Goal: Task Accomplishment & Management: Complete application form

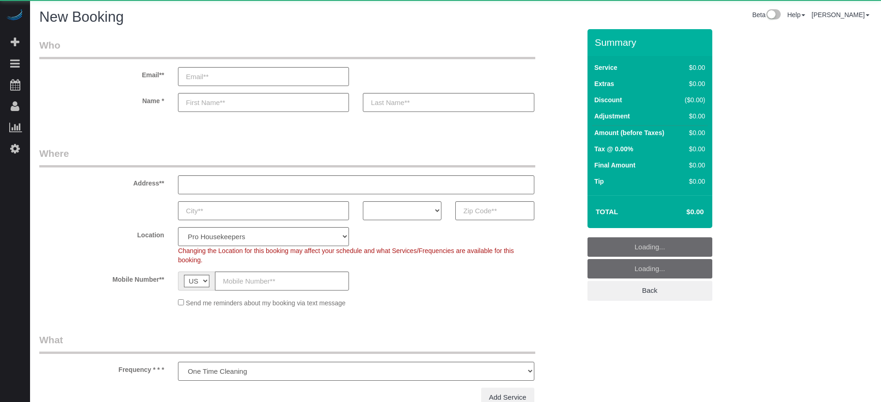
select select "number:9"
select select "4"
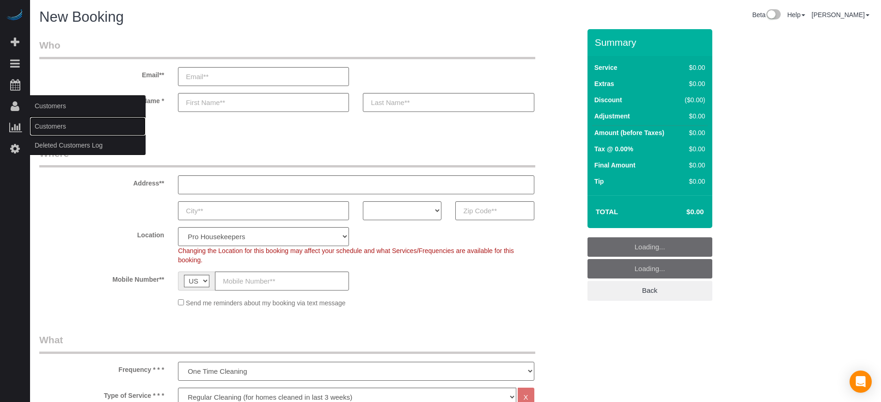
click at [64, 124] on link "Customers" at bounding box center [88, 126] width 116 height 18
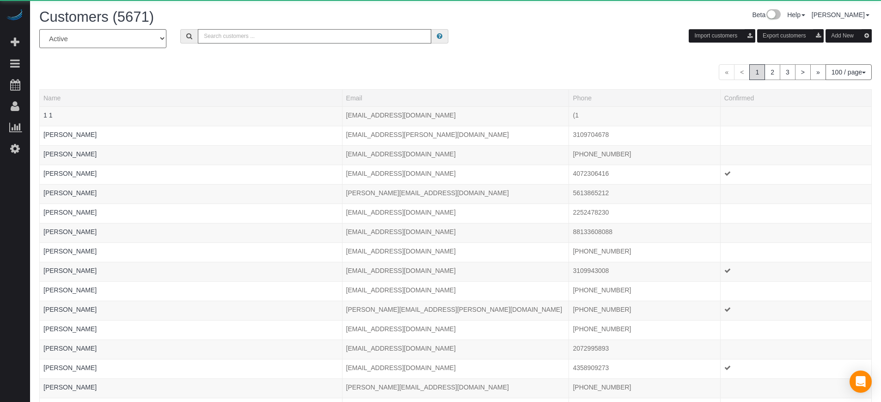
click at [269, 39] on input "text" at bounding box center [314, 36] width 233 height 14
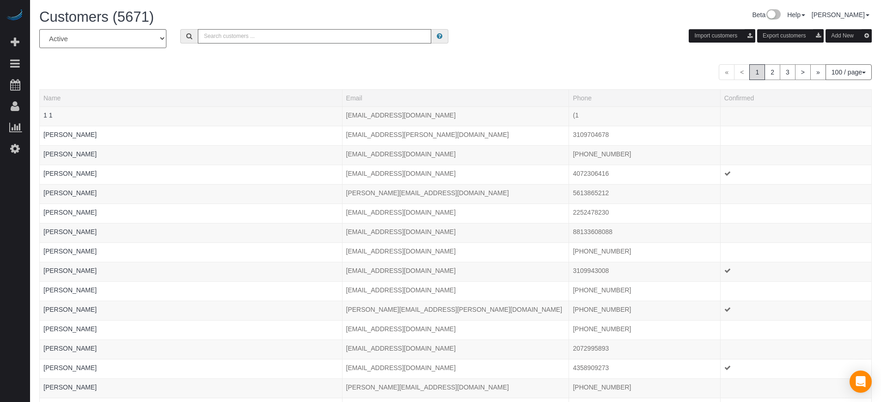
paste input "[PERSON_NAME][EMAIL_ADDRESS][DOMAIN_NAME]"
type input "[PERSON_NAME][EMAIL_ADDRESS][DOMAIN_NAME]"
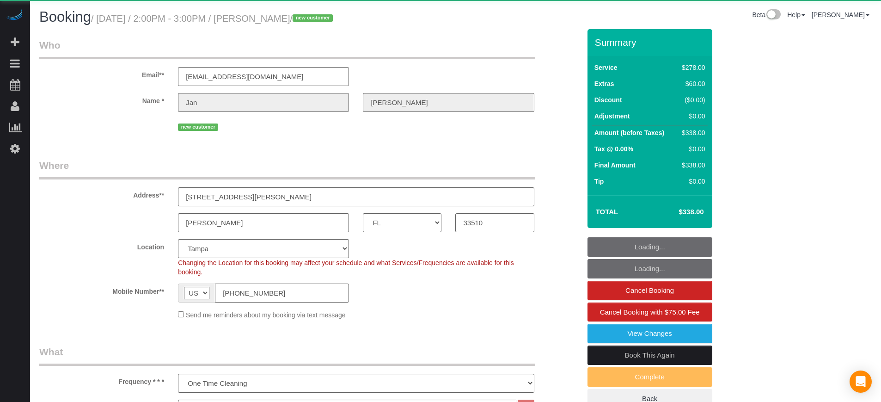
select select "FL"
select select "5"
select select "spot1"
select select "number:9"
select select "object:836"
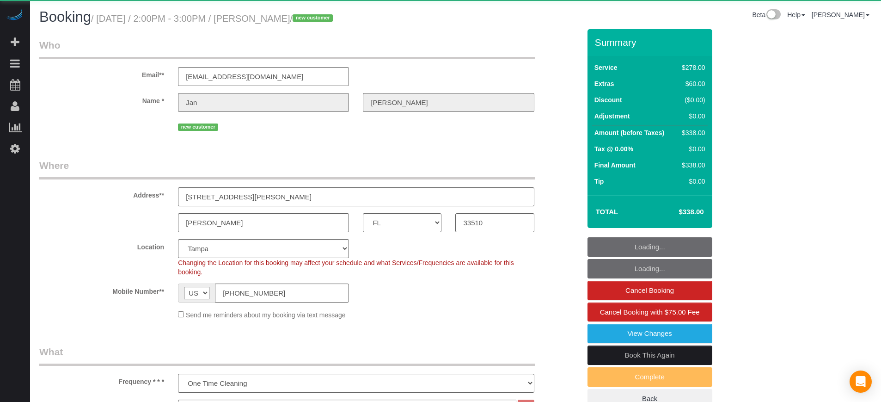
select select "spot10"
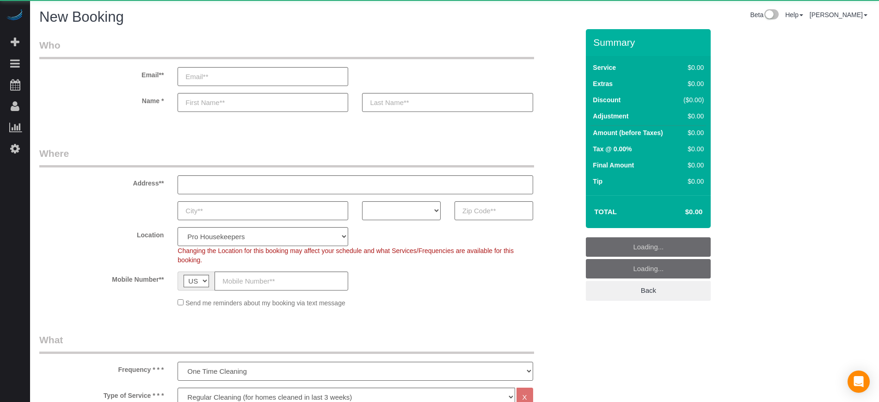
select select "4"
select select "number:9"
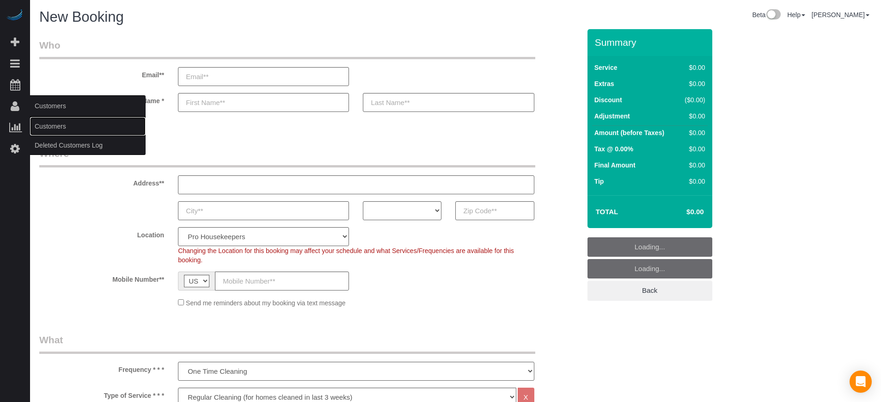
click at [65, 131] on link "Customers" at bounding box center [88, 126] width 116 height 18
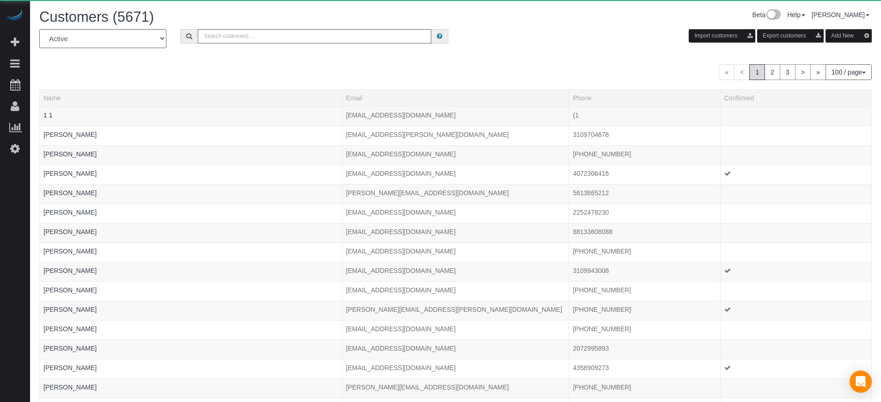
click at [844, 37] on button "Add New" at bounding box center [848, 35] width 46 height 13
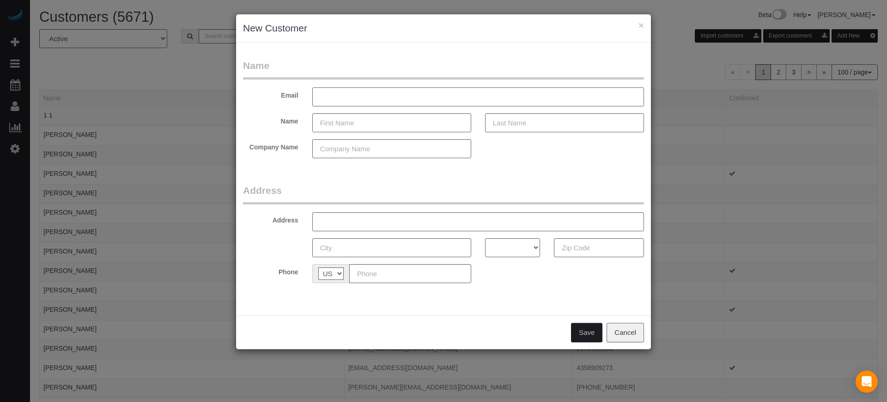
click at [340, 93] on input "text" at bounding box center [478, 96] width 332 height 19
paste input "Lloyd Credo <lloyd@hawkmgmt.com>"
type input "Lloyd Credo <lloyd@hawkmgmt.com>"
click at [348, 153] on input "text" at bounding box center [391, 148] width 159 height 19
type input "Hawk"
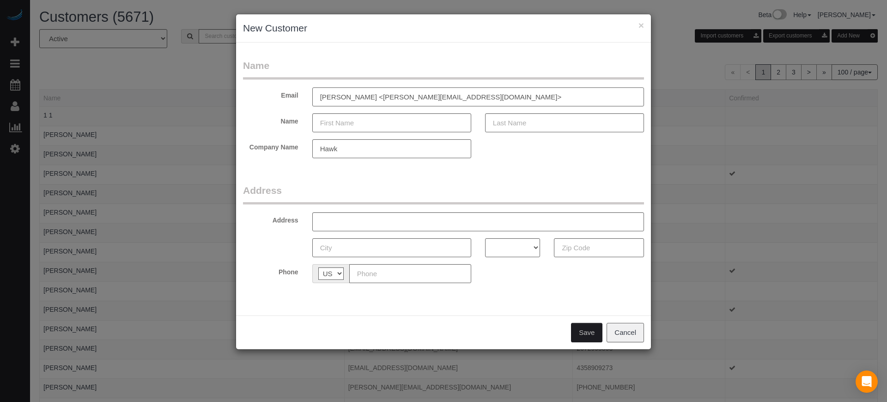
drag, startPoint x: 434, startPoint y: 97, endPoint x: 425, endPoint y: 97, distance: 8.8
click at [425, 97] on input "Lloyd Credo <lloyd@hawkmgmt.com>" at bounding box center [478, 96] width 332 height 19
click at [445, 97] on input "Lloyd Credo <lloyd@hawkmgmt.com>" at bounding box center [478, 96] width 332 height 19
click at [362, 97] on input "Lloyd Credo <lloyd@hawkmgmt.com" at bounding box center [478, 96] width 332 height 19
type input "Lloyd lloyd@hawkmgmt.com"
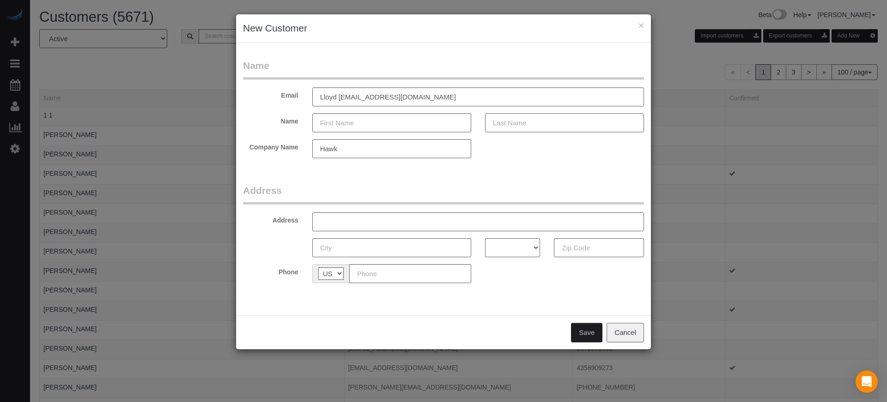
click at [502, 122] on input "text" at bounding box center [564, 122] width 159 height 19
paste input "Credo"
type input "Credo"
click at [328, 96] on input "Lloyd lloyd@hawkmgmt.com" at bounding box center [478, 96] width 332 height 19
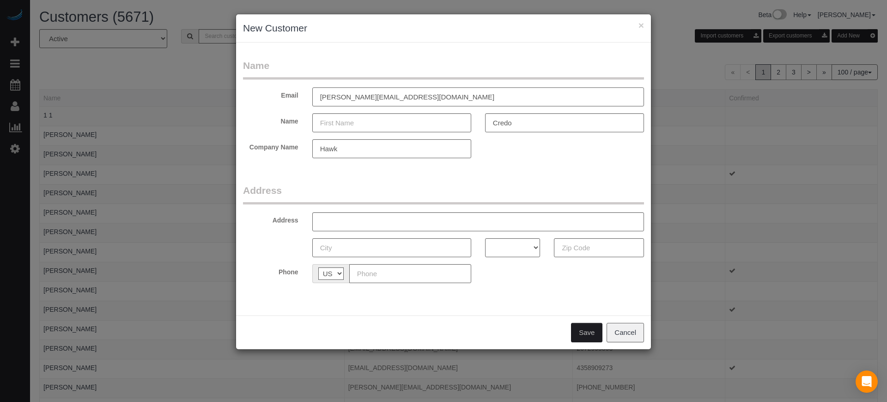
type input "lloyd@hawkmgmt.com"
click at [350, 121] on input "text" at bounding box center [391, 122] width 159 height 19
paste input "Lloyd"
type input "Lloyd"
click at [322, 98] on input "lloyd@hawkmgmt.com" at bounding box center [478, 96] width 332 height 19
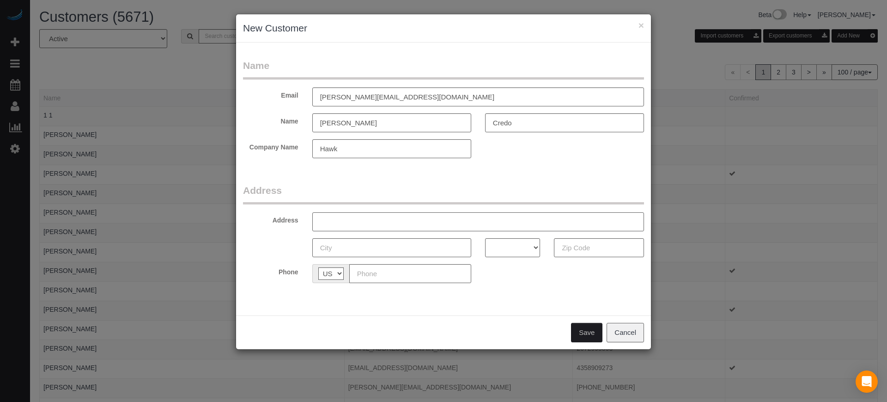
click at [340, 218] on input "text" at bounding box center [478, 221] width 332 height 19
click at [333, 192] on legend "Address" at bounding box center [443, 193] width 401 height 21
click at [343, 214] on input "text" at bounding box center [478, 221] width 332 height 19
click at [337, 180] on form "Name Email lloyd@hawkmgmt.com Name Lloyd Credo Company Name Hawk Address Addres…" at bounding box center [443, 174] width 401 height 231
click at [345, 217] on input "text" at bounding box center [478, 221] width 332 height 19
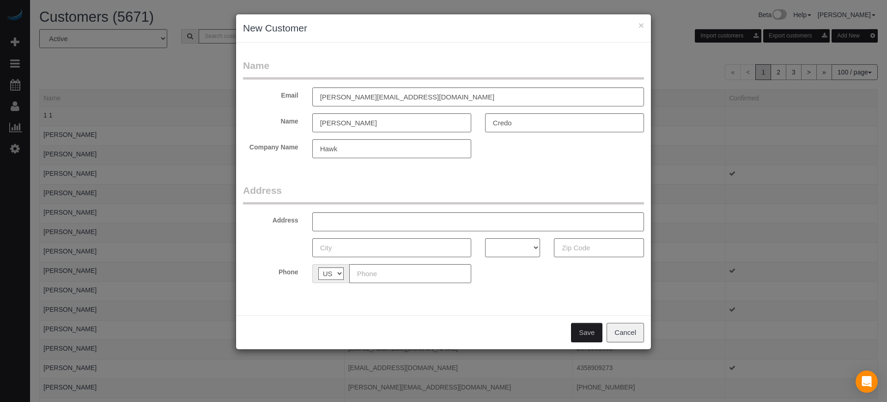
click at [793, 303] on div "× New Customer Name Email lloyd@hawkmgmt.com Name Lloyd Credo Company Name Hawk…" at bounding box center [443, 201] width 887 height 402
click at [377, 227] on input "text" at bounding box center [478, 221] width 332 height 19
paste input "4545 Alamo St. #G, Simi Valley, CA 93063"
click at [440, 222] on input "4545 Alamo St. #G, Simi Valley, CA 93063" at bounding box center [478, 221] width 332 height 19
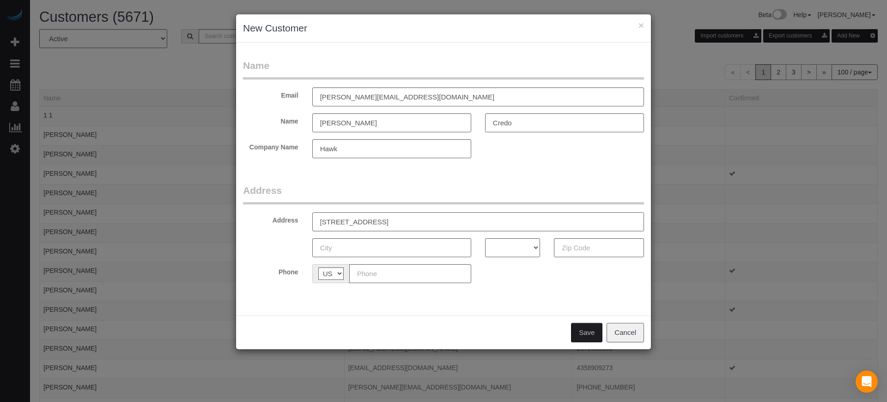
type input "4545 Alamo St. #G, Simi Valley, CA"
click at [582, 251] on input "text" at bounding box center [599, 247] width 90 height 19
paste input "93063"
type input "93063"
drag, startPoint x: 507, startPoint y: 246, endPoint x: 504, endPoint y: 239, distance: 7.5
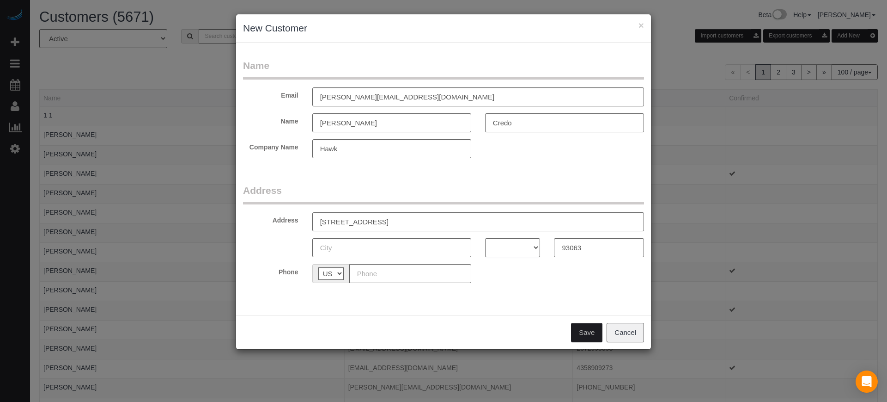
click at [507, 246] on select "AK AL AR AZ CA CO CT DC DE FL GA HI IA ID IL IN KS KY LA MA MD ME MI MN MO MS M…" at bounding box center [512, 247] width 55 height 19
select select "CA"
click at [485, 238] on select "AK AL AR AZ CA CO CT DC DE FL GA HI IA ID IL IN KS KY LA MA MD ME MI MN MO MS M…" at bounding box center [512, 247] width 55 height 19
drag, startPoint x: 383, startPoint y: 219, endPoint x: 415, endPoint y: 224, distance: 32.3
click at [415, 224] on input "4545 Alamo St. #G, Simi Valley, CA" at bounding box center [478, 221] width 332 height 19
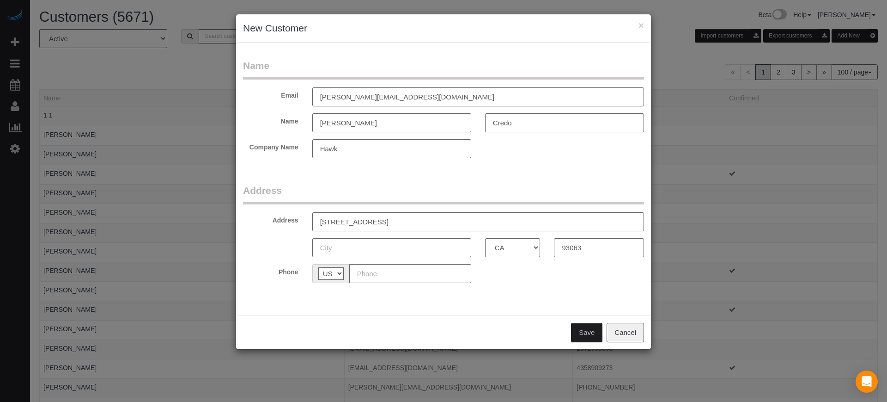
type input "4545 Alamo St. #G, , CA"
click at [350, 250] on input "text" at bounding box center [391, 247] width 159 height 19
paste input "Simi Valley"
type input "Simi Valley"
drag, startPoint x: 415, startPoint y: 220, endPoint x: 387, endPoint y: 218, distance: 27.8
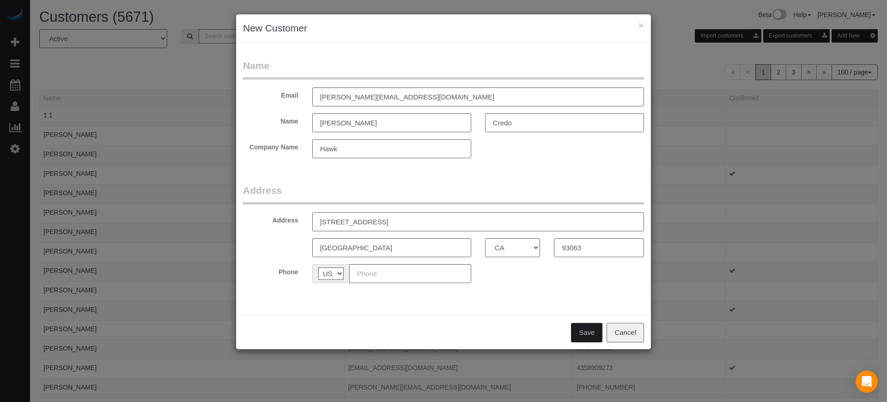
click at [387, 218] on input "4545 Alamo St. #G, , CA" at bounding box center [478, 221] width 332 height 19
type input "4545 Alamo St. #G"
click at [394, 273] on input "text" at bounding box center [410, 273] width 122 height 19
paste input "(424) 777-9848"
type input "(424) 777-9848"
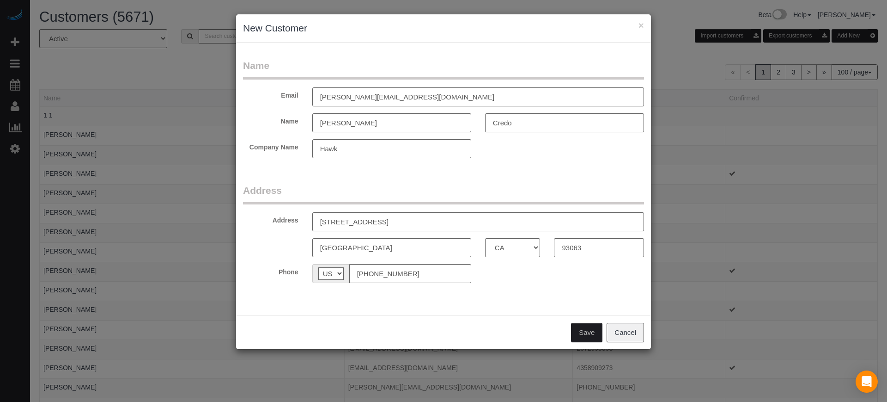
click at [586, 331] on button "Save" at bounding box center [586, 332] width 31 height 19
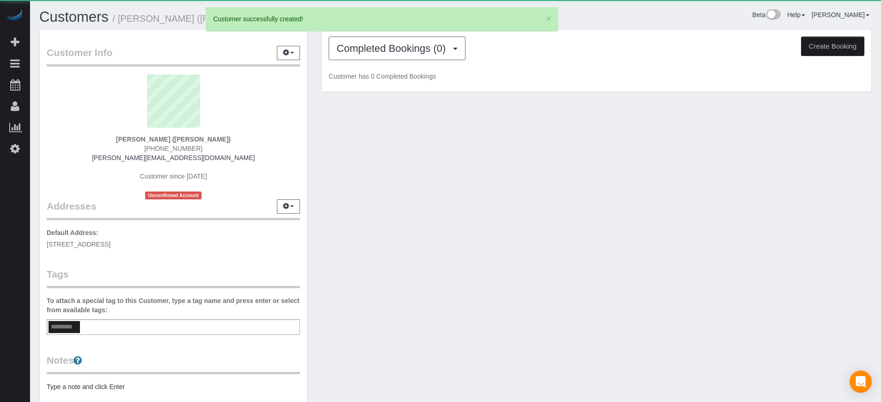
click at [823, 49] on button "Create Booking" at bounding box center [832, 46] width 63 height 19
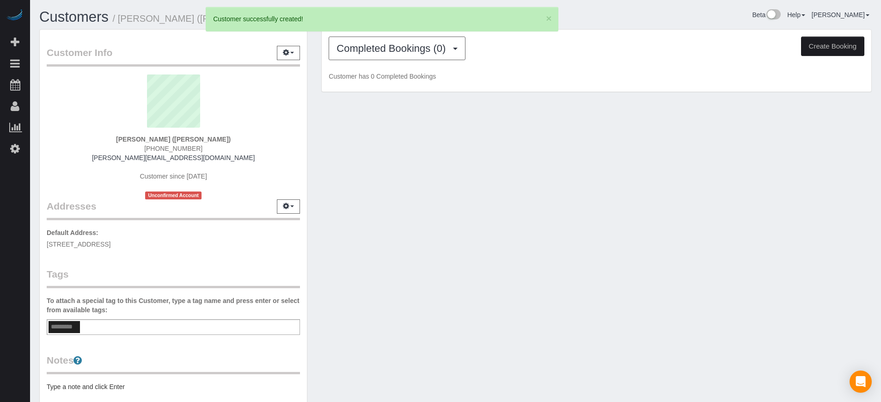
select select "CA"
select select "number:9"
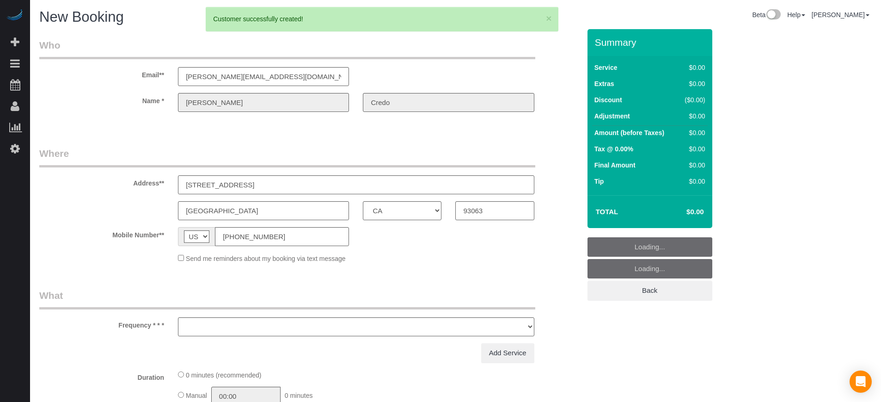
select select "object:2691"
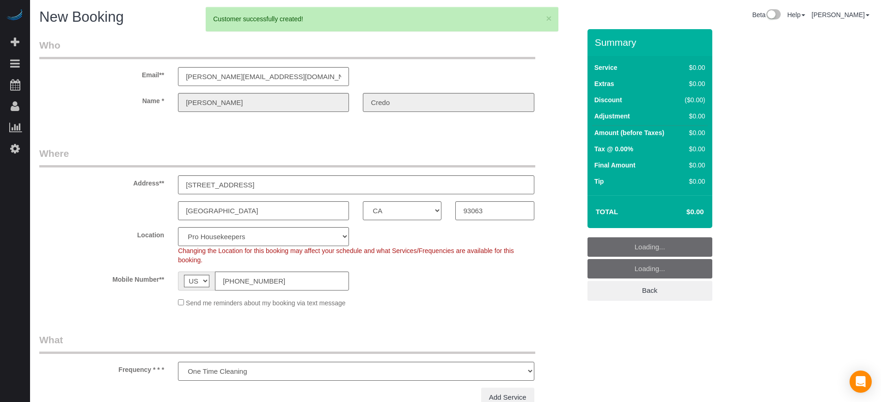
select select "4"
select select "object:2827"
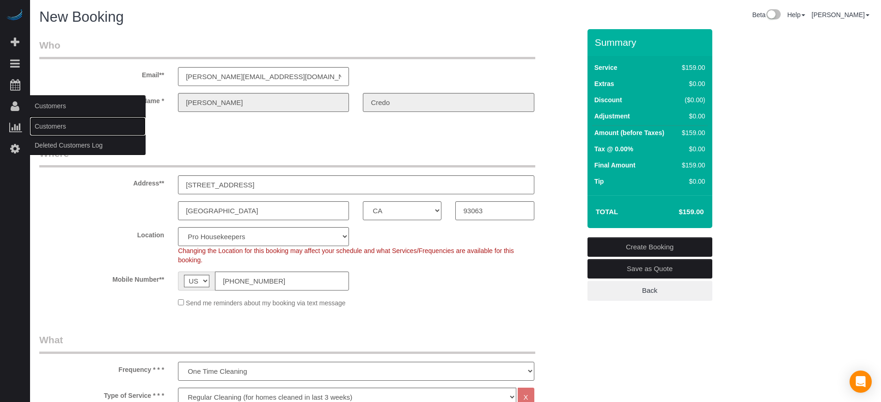
click at [59, 124] on link "Customers" at bounding box center [88, 126] width 116 height 18
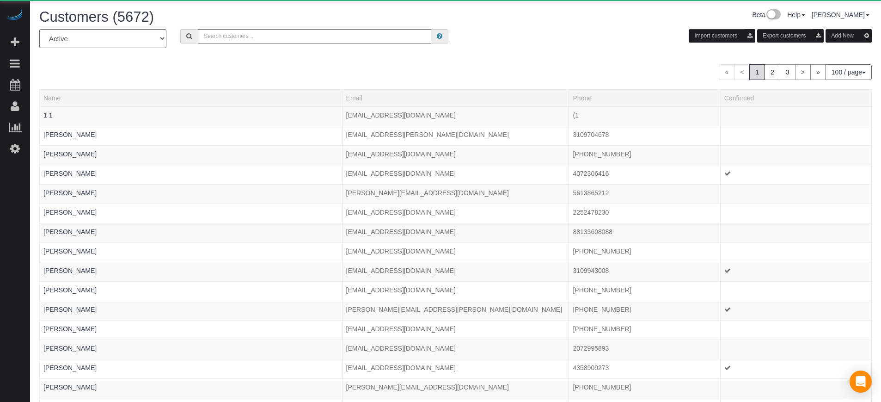
click at [244, 33] on input "text" at bounding box center [314, 36] width 233 height 14
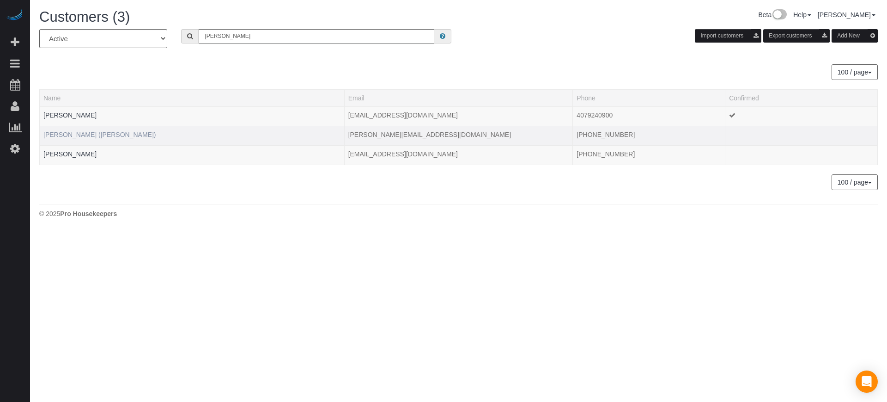
type input "lloyd"
click at [84, 137] on link "Lloyd Credo (Hawk)" at bounding box center [99, 134] width 113 height 7
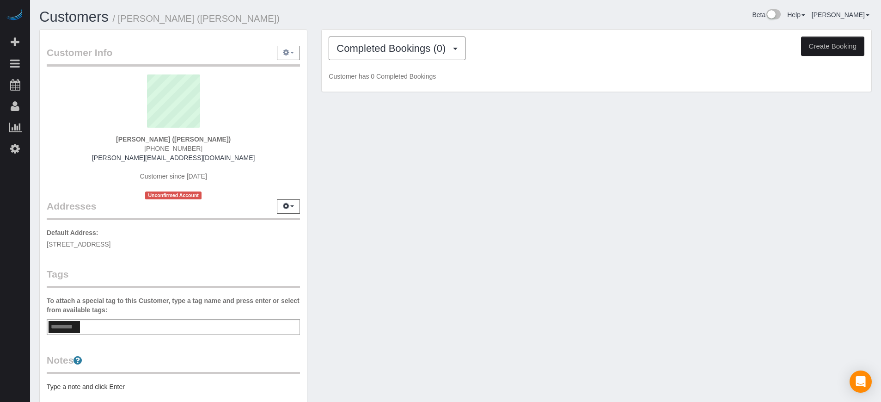
click at [297, 53] on button "button" at bounding box center [288, 53] width 23 height 14
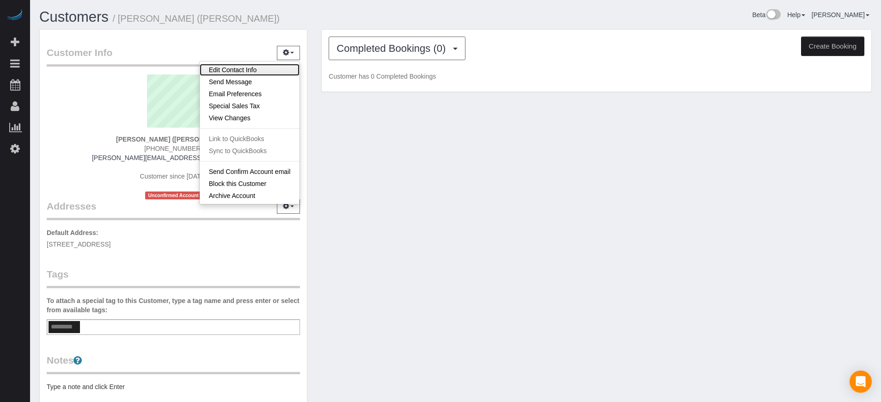
click at [257, 71] on link "Edit Contact Info" at bounding box center [250, 70] width 100 height 12
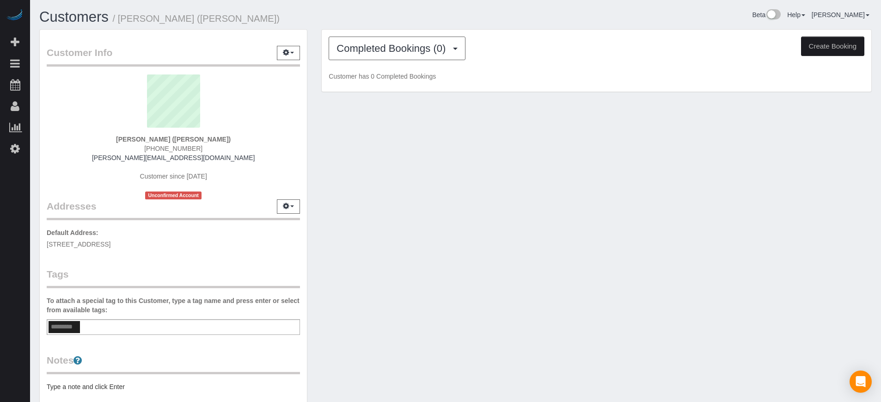
select select "CA"
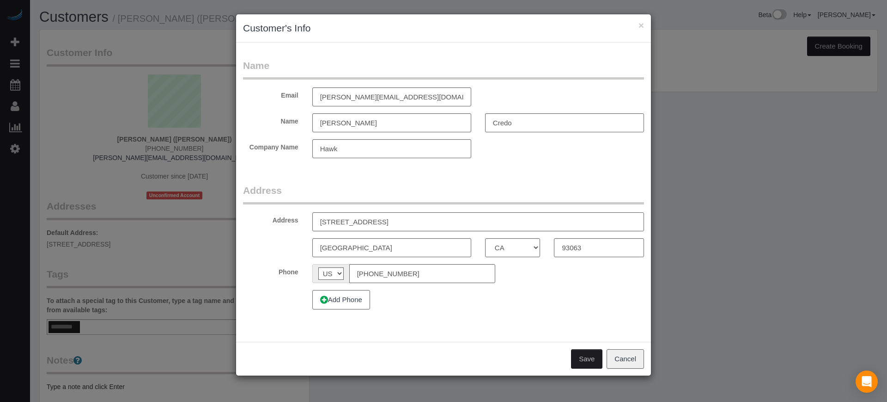
click at [360, 229] on input "4545 Alamo St. #G" at bounding box center [478, 221] width 332 height 19
paste input "5678 Como Circle, Woodland Hills, CA 91367"
click at [447, 221] on input "5678 Como Circle, Woodland Hills, CA 91367" at bounding box center [478, 221] width 332 height 19
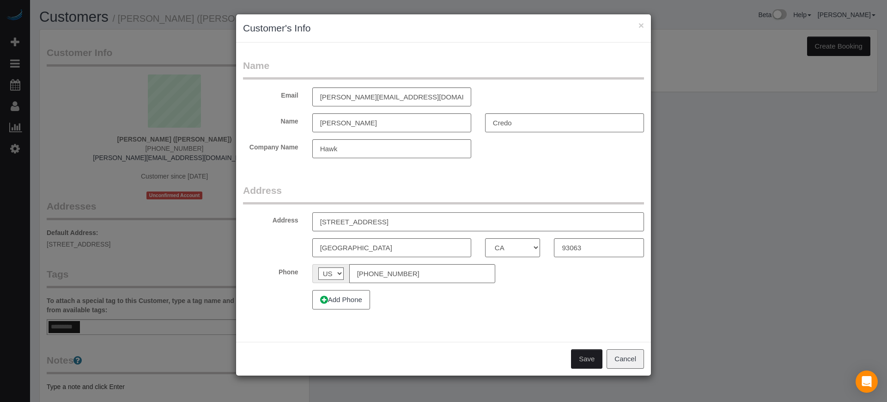
click at [447, 221] on input "5678 Como Circle, Woodland Hills, CA 91367" at bounding box center [478, 221] width 332 height 19
type input "5678 Como Circle, Woodland Hills, CA"
click at [575, 244] on input "93063" at bounding box center [599, 247] width 90 height 19
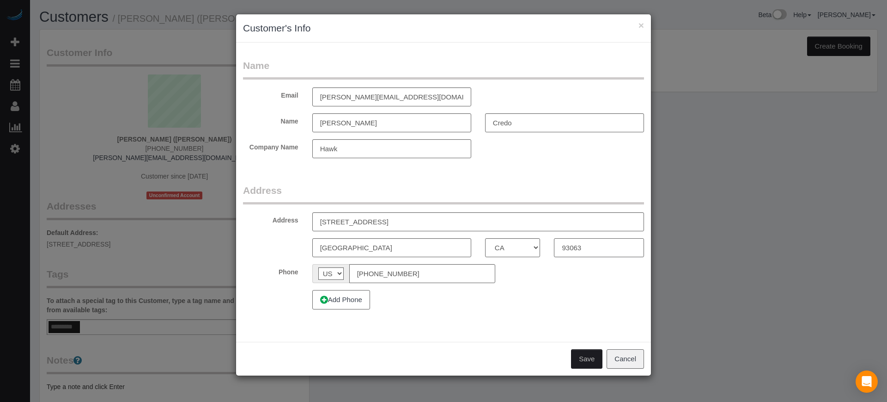
click at [575, 244] on input "93063" at bounding box center [599, 247] width 90 height 19
paste input "1367"
type input "91367"
drag, startPoint x: 381, startPoint y: 221, endPoint x: 425, endPoint y: 226, distance: 44.6
click at [425, 226] on input "5678 Como Circle, Woodland Hills, CA" at bounding box center [478, 221] width 332 height 19
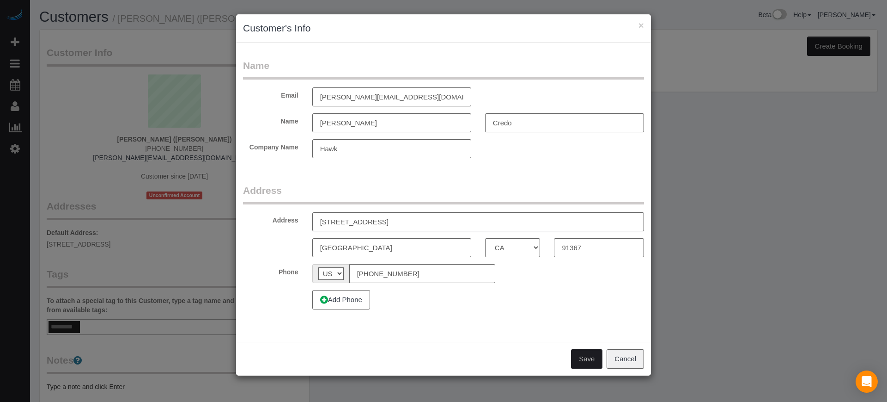
type input "5678 Como Circle, , CA"
click at [367, 248] on input "Simi Valley" at bounding box center [391, 247] width 159 height 19
click at [368, 248] on input "Simi Valley" at bounding box center [391, 247] width 159 height 19
paste input "Woodland Hills"
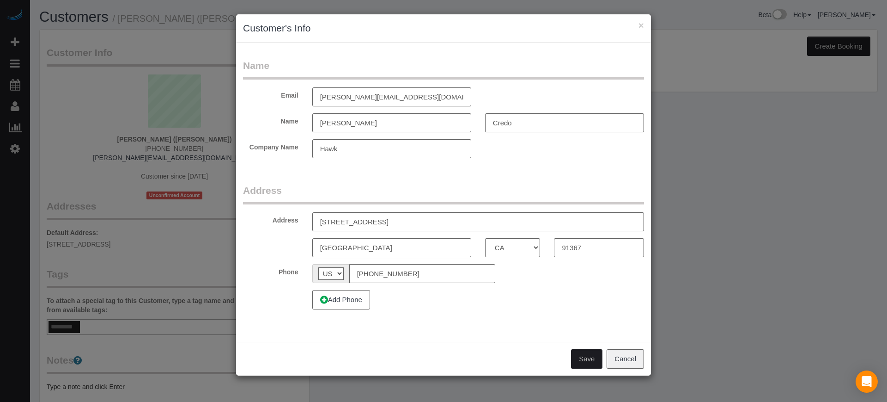
type input "Woodland Hills"
click at [411, 224] on input "5678 Como Circle, , CA" at bounding box center [478, 221] width 332 height 19
type input "5678 Como Circle"
click at [589, 354] on button "Save" at bounding box center [586, 358] width 31 height 19
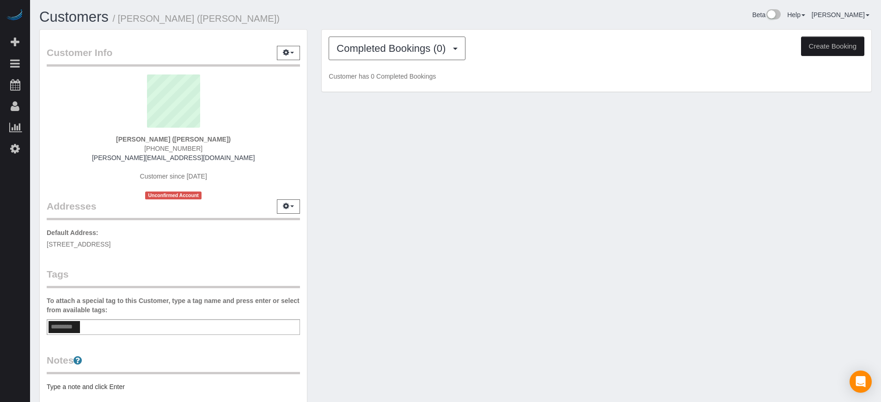
click at [846, 45] on button "Create Booking" at bounding box center [832, 46] width 63 height 19
select select "CA"
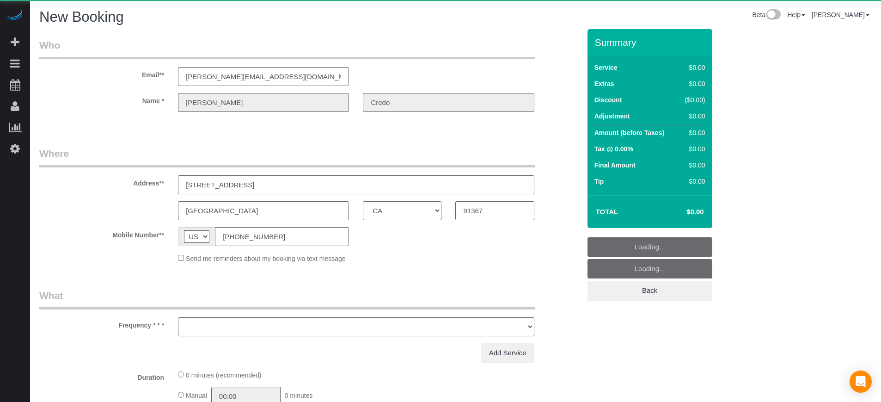
select select "object:4493"
select select "4"
select select "number:9"
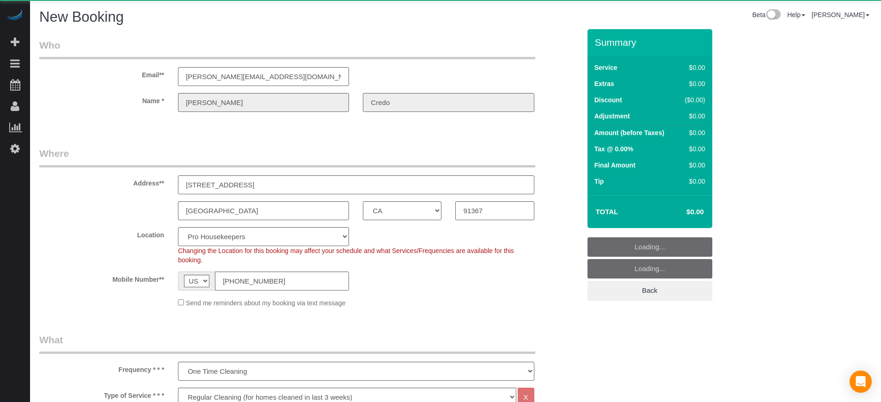
select select "object:4500"
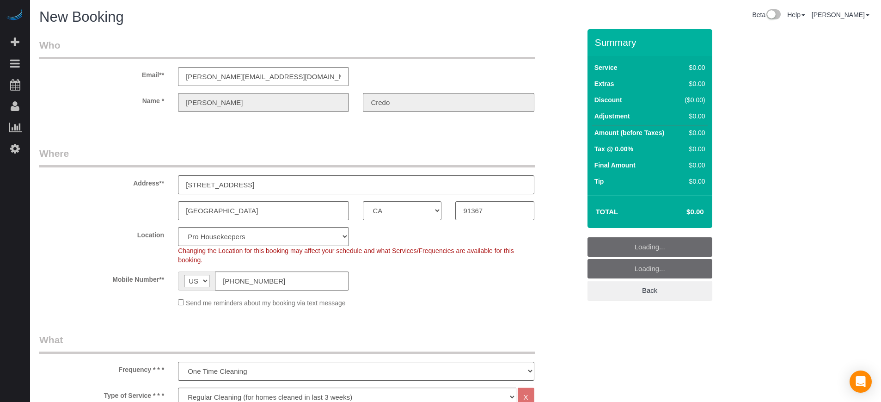
scroll to position [58, 0]
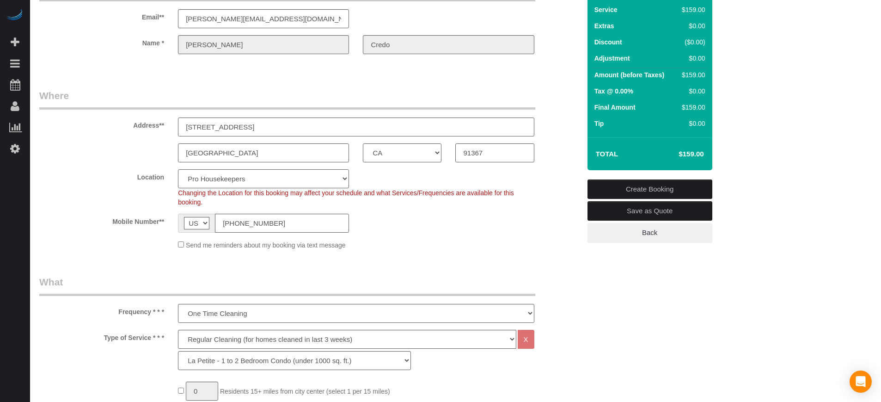
click at [250, 182] on select "Pro Housekeepers Atlanta Austin Boston Chicago Cincinnati Clearwater Denver Ft …" at bounding box center [263, 178] width 171 height 19
select select "3"
click at [178, 169] on select "Pro Housekeepers Atlanta Austin Boston Chicago Cincinnati Clearwater Denver Ft …" at bounding box center [263, 178] width 171 height 19
select select "object:4509"
select select "228"
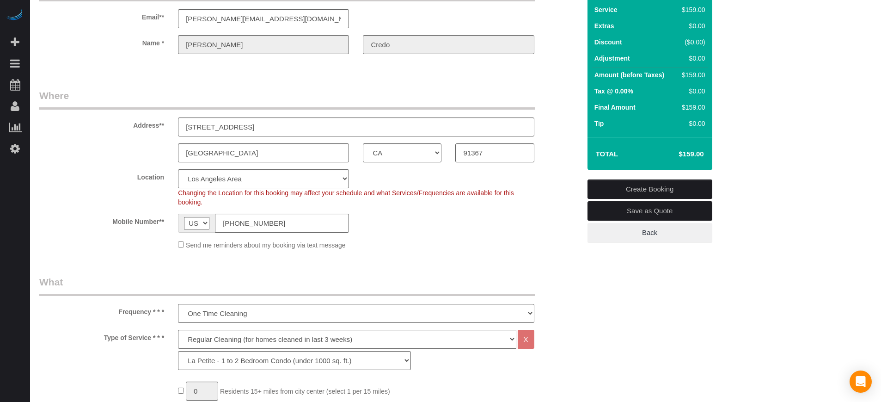
click at [81, 177] on label "Location" at bounding box center [101, 175] width 139 height 12
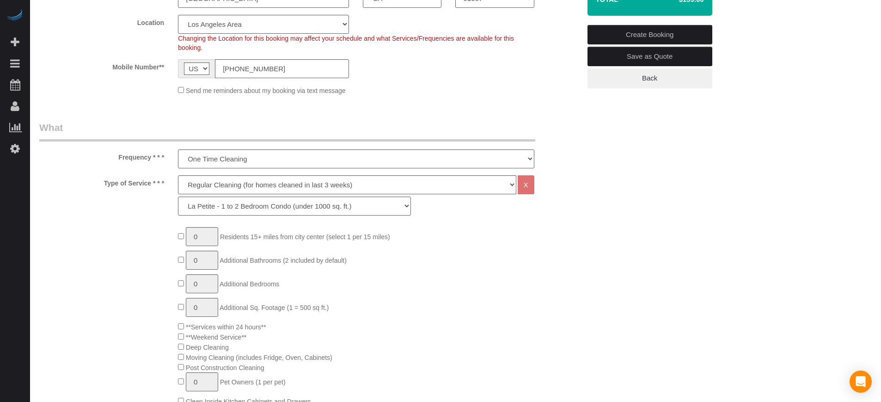
scroll to position [231, 0]
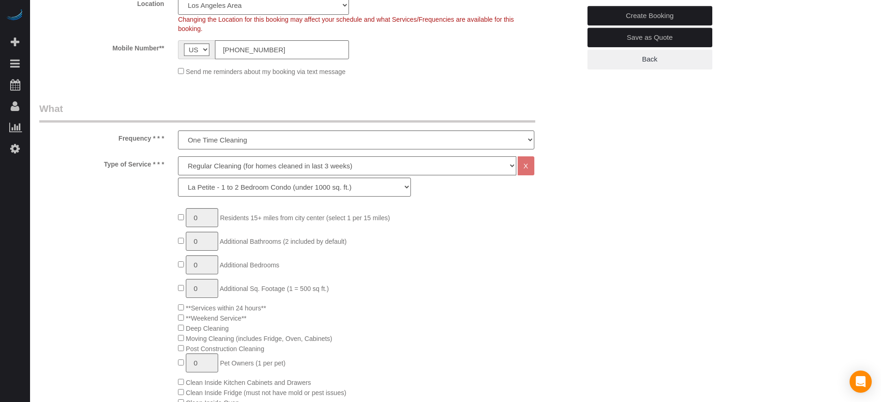
click at [228, 164] on select "Deep Cleaning (for homes that have not been cleaned in 3+ weeks) Spruce Regular…" at bounding box center [347, 165] width 338 height 19
select select "5"
click at [178, 156] on select "Deep Cleaning (for homes that have not been cleaned in 3+ weeks) Spruce Regular…" at bounding box center [347, 165] width 338 height 19
click at [224, 186] on select "La Petite - 1 to 2 Bedroom Condo (under 1000 sq. ft.) La Petite II - 2 Bedroom …" at bounding box center [294, 186] width 233 height 19
select select "282"
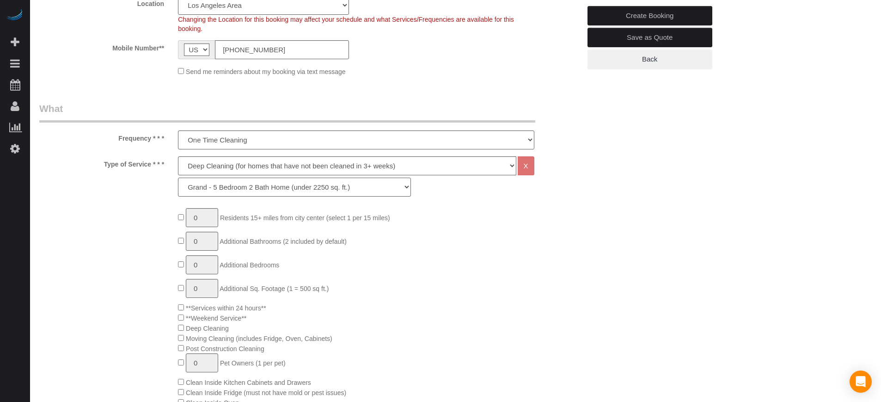
click at [178, 177] on select "La Petite - 1 to 2 Bedroom Condo (under 1000 sq. ft.) La Petite II - 2 Bedroom …" at bounding box center [294, 186] width 233 height 19
type input "1"
click at [213, 240] on input "1" at bounding box center [202, 241] width 32 height 19
type input "2"
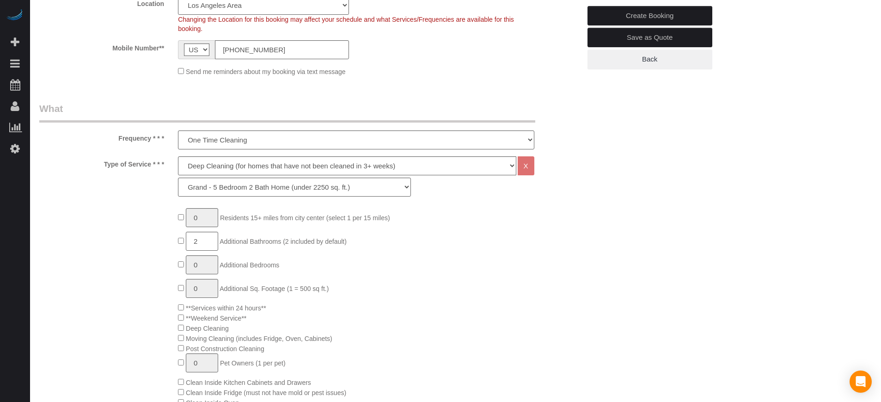
type input "1"
click at [207, 290] on input "1" at bounding box center [202, 288] width 32 height 19
type input "3"
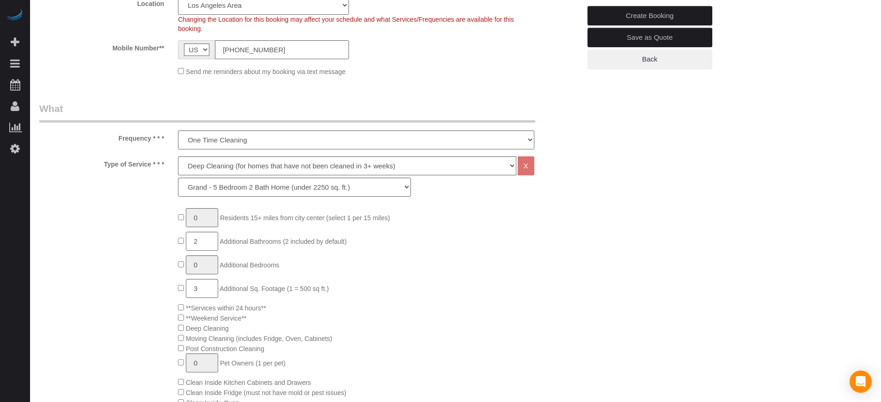
drag, startPoint x: 77, startPoint y: 215, endPoint x: 142, endPoint y: 215, distance: 65.2
type input "1"
click at [201, 218] on input "1" at bounding box center [202, 217] width 32 height 19
type input "2"
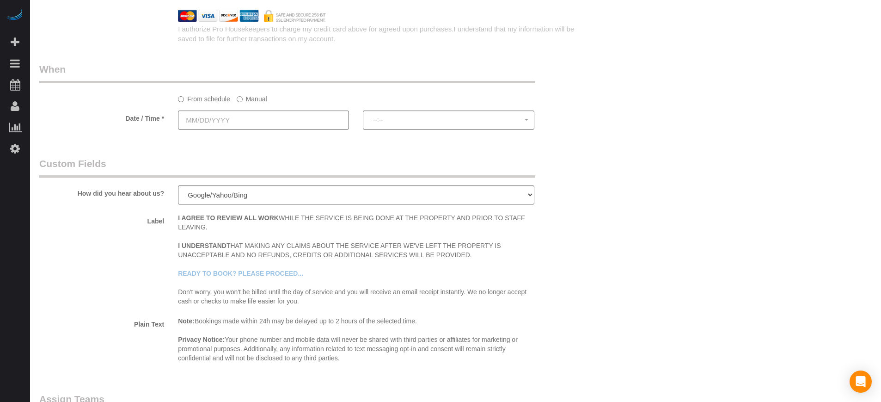
scroll to position [1574, 0]
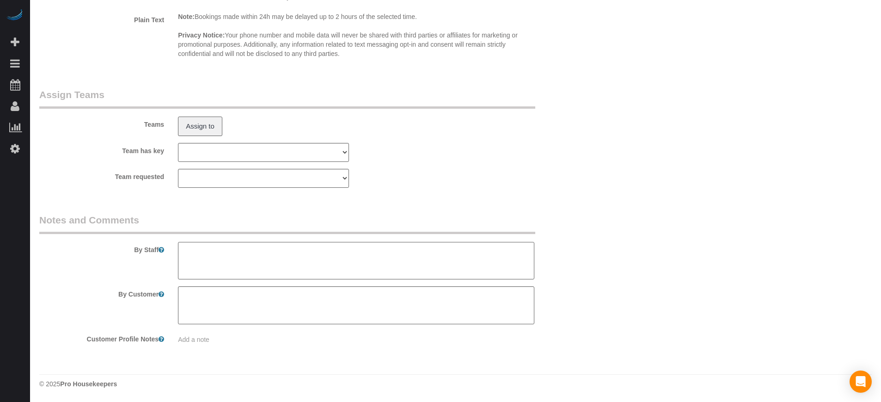
click at [334, 259] on textarea at bounding box center [356, 261] width 356 height 38
paste textarea "Gate code: 'visitor pass' 469801 Lockbox: 4295"
type textarea "Gate code: 'visitor pass' 469801 Lockbox: 4295"
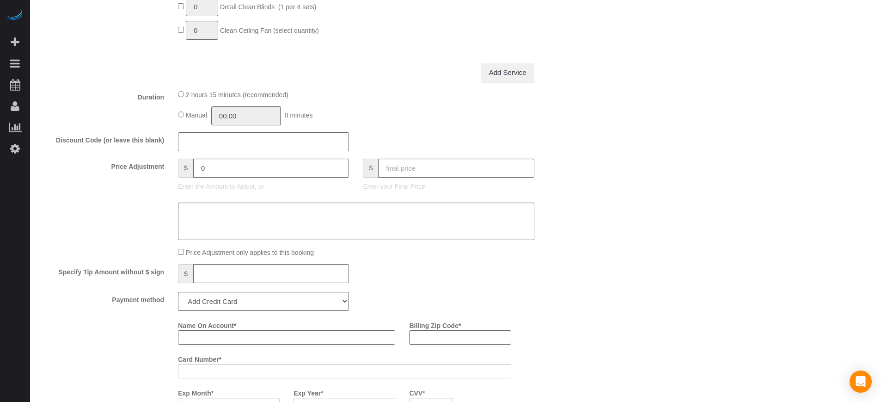
scroll to position [887, 0]
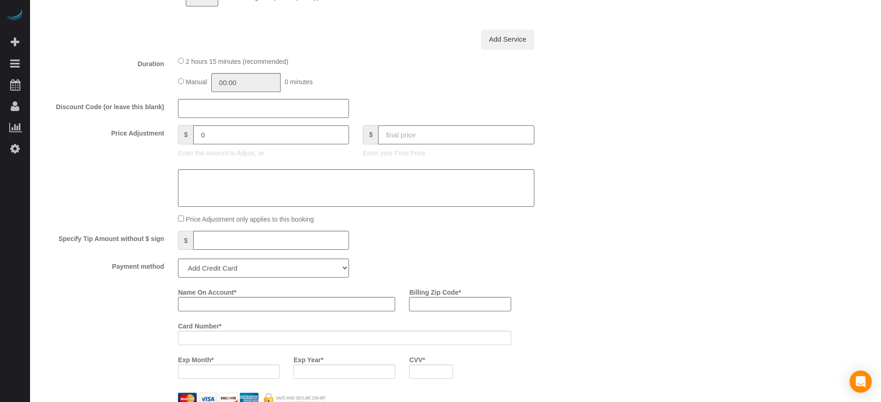
click at [509, 135] on input "text" at bounding box center [456, 134] width 156 height 19
type input "575"
click at [617, 166] on div "Who Email** lloyd@hawkmgmt.com Name * Lloyd Credo Where Address** 5678 Como Cir…" at bounding box center [455, 99] width 832 height 1914
click at [215, 270] on select "Add Credit Card Cash Check Paypal" at bounding box center [263, 267] width 171 height 19
type input "-47.89"
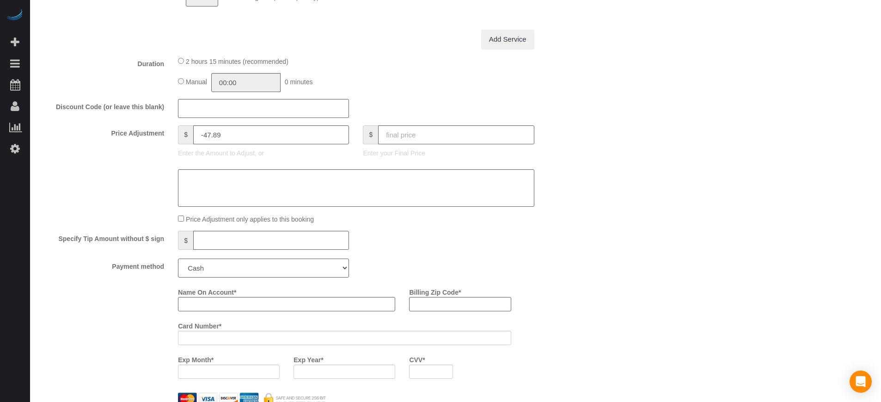
click at [178, 258] on select "Add Credit Card Cash Check Paypal" at bounding box center [263, 267] width 171 height 19
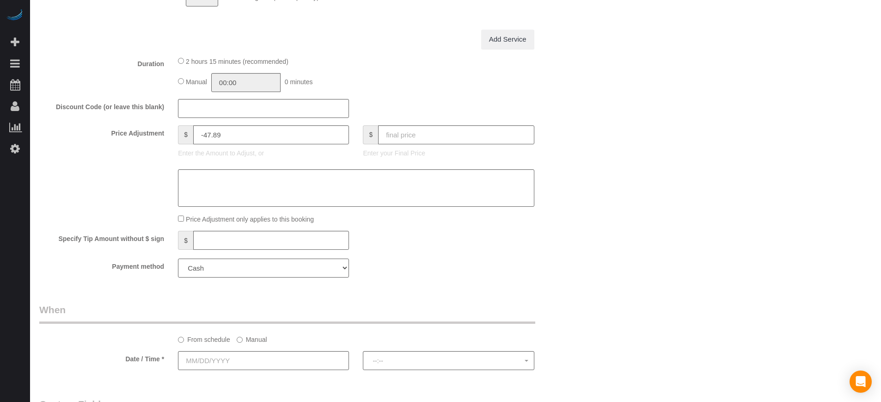
click at [207, 267] on select "Add Credit Card Cash Check Paypal" at bounding box center [263, 267] width 171 height 19
select select "string:check"
click at [178, 258] on select "Add Credit Card Cash Check Paypal" at bounding box center [263, 267] width 171 height 19
click at [614, 256] on div "Who Email** lloyd@hawkmgmt.com Name * Lloyd Credo Where Address** 5678 Como Cir…" at bounding box center [455, 28] width 832 height 1772
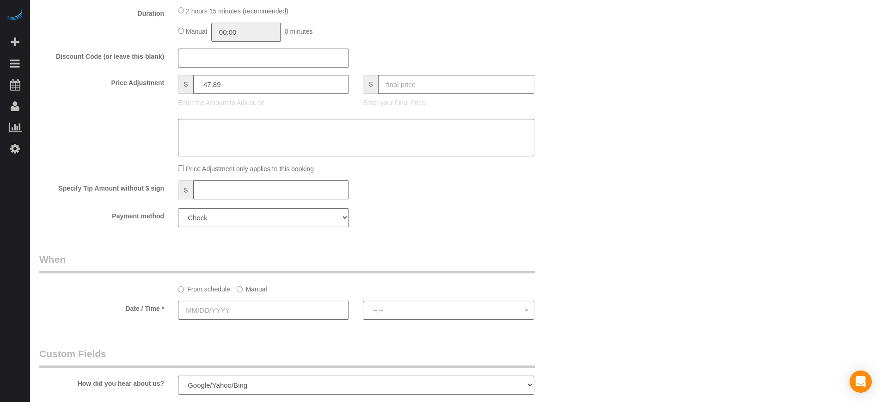
scroll to position [940, 0]
click at [225, 304] on input "text" at bounding box center [263, 307] width 171 height 19
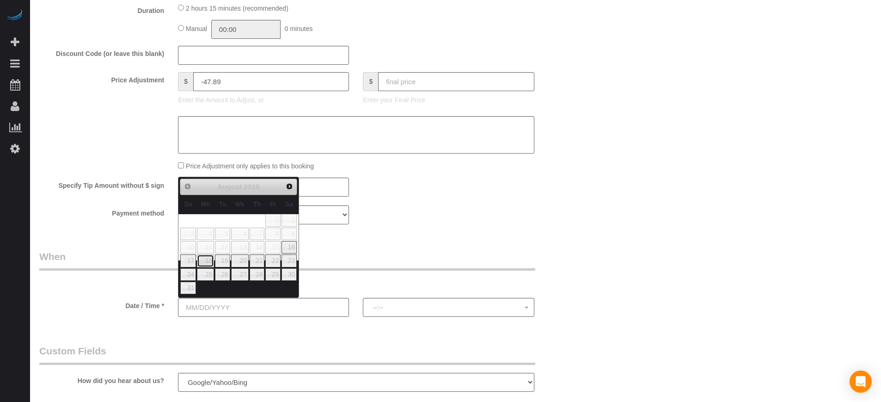
drag, startPoint x: 204, startPoint y: 263, endPoint x: 212, endPoint y: 263, distance: 8.3
click at [203, 263] on link "18" at bounding box center [205, 260] width 17 height 12
type input "08/18/2025"
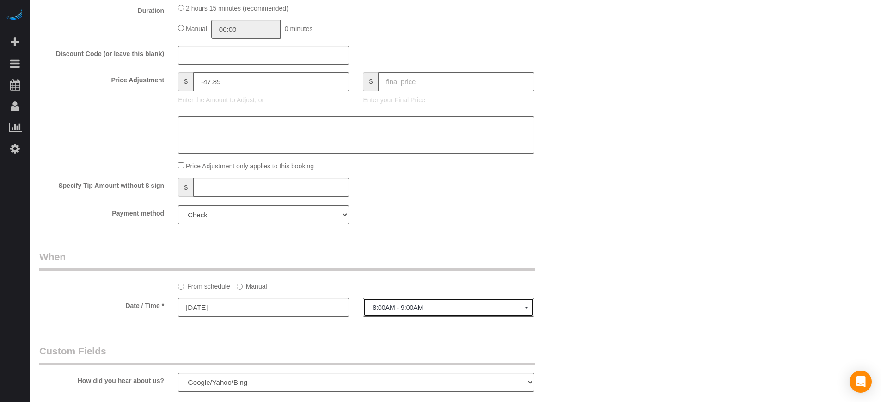
click at [484, 316] on button "8:00AM - 9:00AM" at bounding box center [448, 307] width 171 height 19
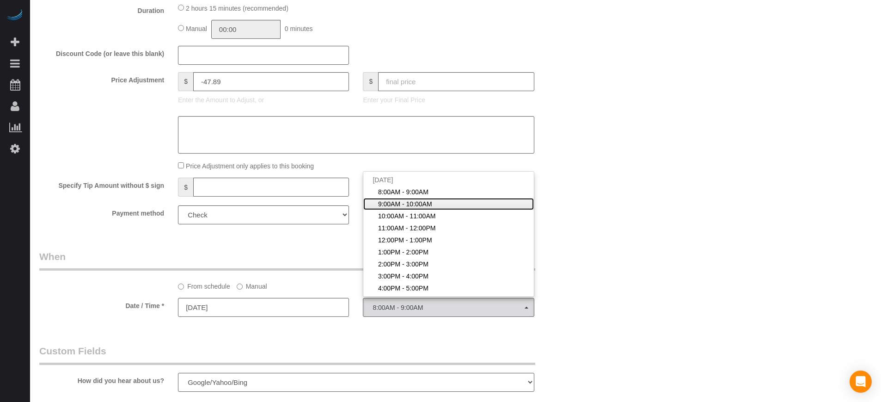
click at [410, 202] on span "9:00AM - 10:00AM" at bounding box center [405, 203] width 54 height 9
select select "spot2"
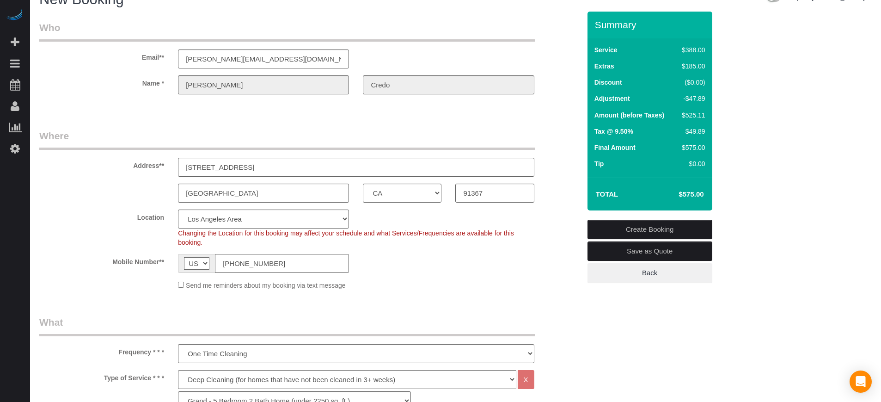
scroll to position [0, 0]
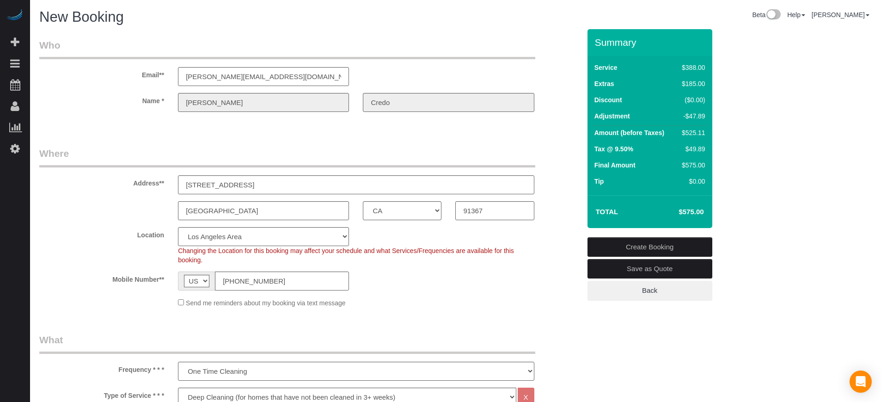
click at [642, 245] on link "Create Booking" at bounding box center [649, 246] width 125 height 19
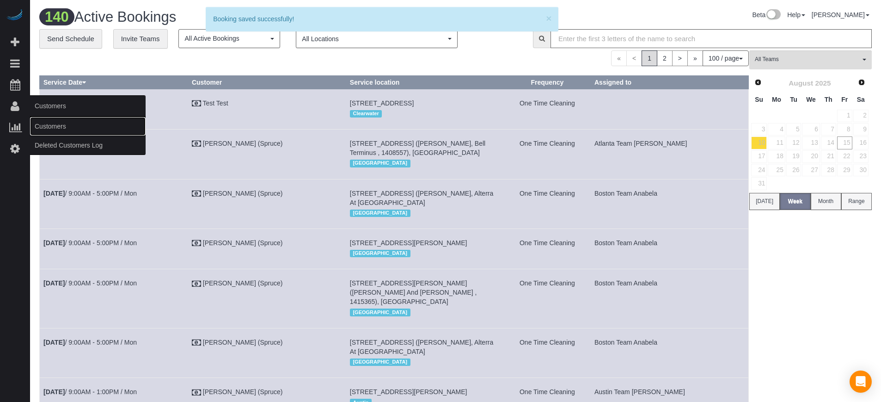
click at [63, 126] on link "Customers" at bounding box center [88, 126] width 116 height 18
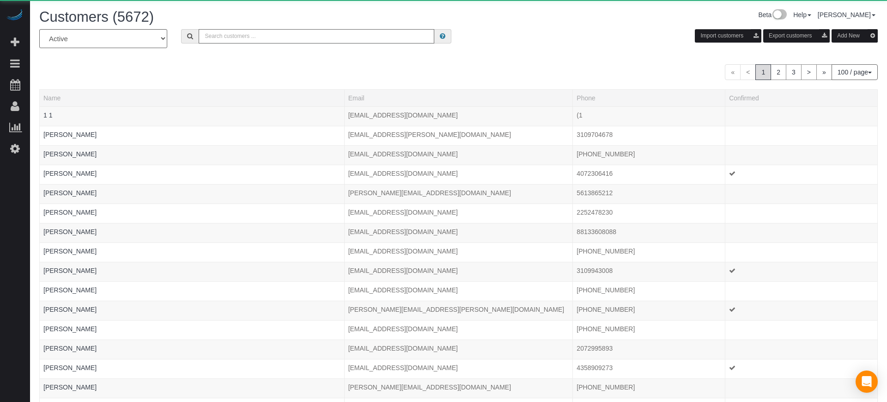
click at [336, 41] on input "text" at bounding box center [317, 36] width 236 height 14
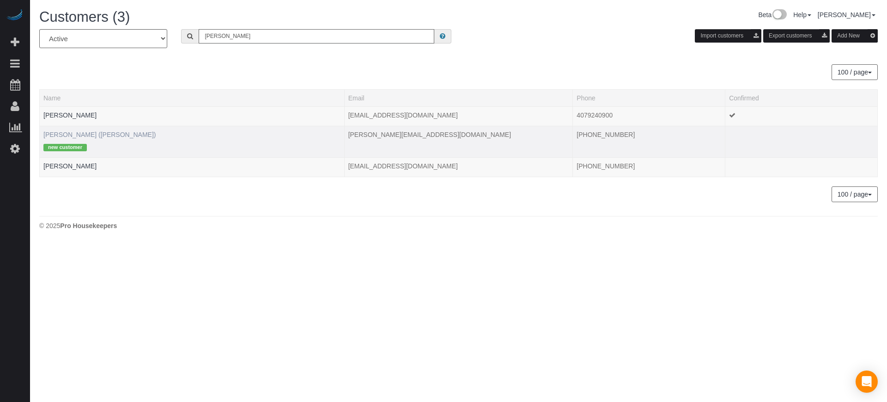
type input "lloyd"
click at [82, 133] on link "Lloyd Credo (Hawk)" at bounding box center [99, 134] width 113 height 7
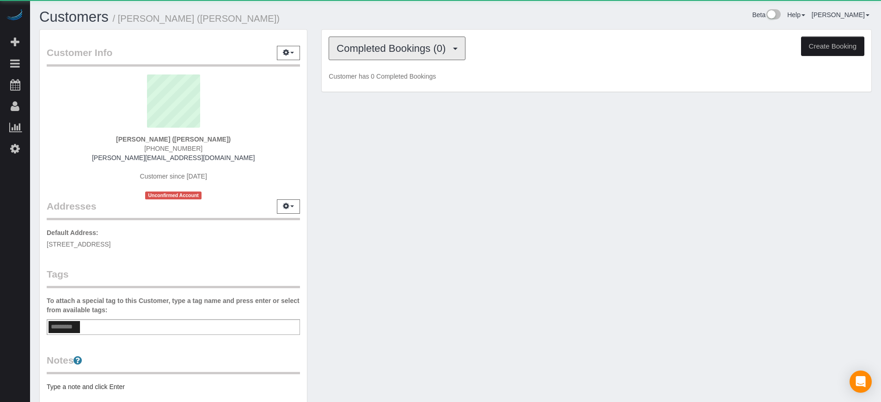
click at [392, 45] on span "Completed Bookings (0)" at bounding box center [393, 49] width 114 height 12
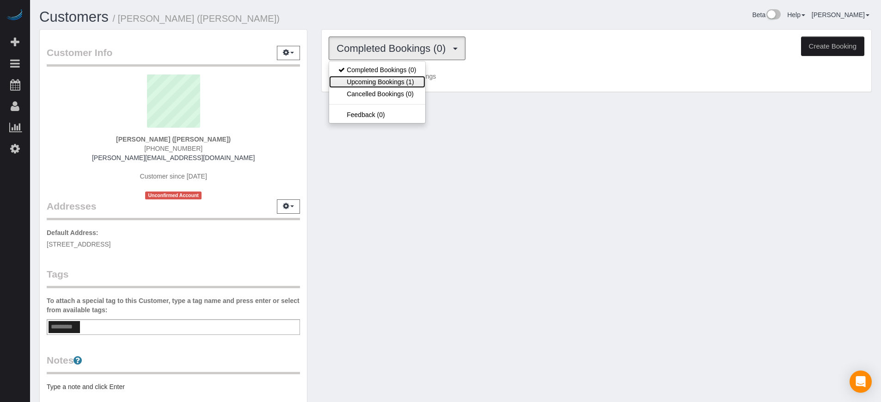
click at [404, 80] on link "Upcoming Bookings (1)" at bounding box center [377, 82] width 96 height 12
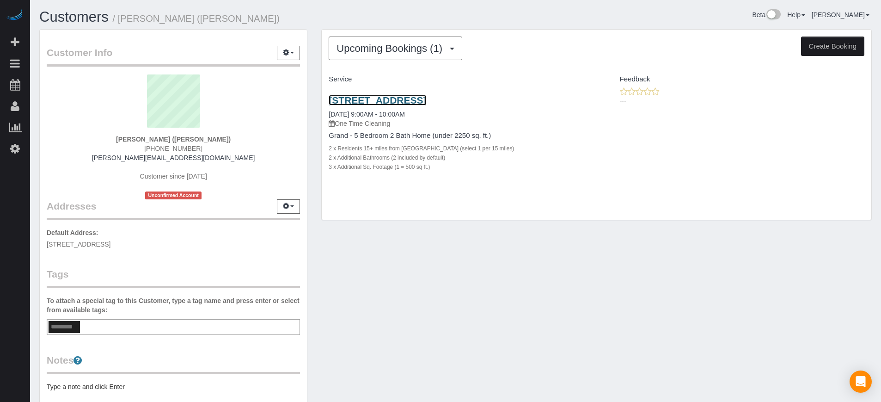
click at [387, 100] on link "5678 Como Circle, Woodland Hills, CA 91367" at bounding box center [378, 100] width 98 height 11
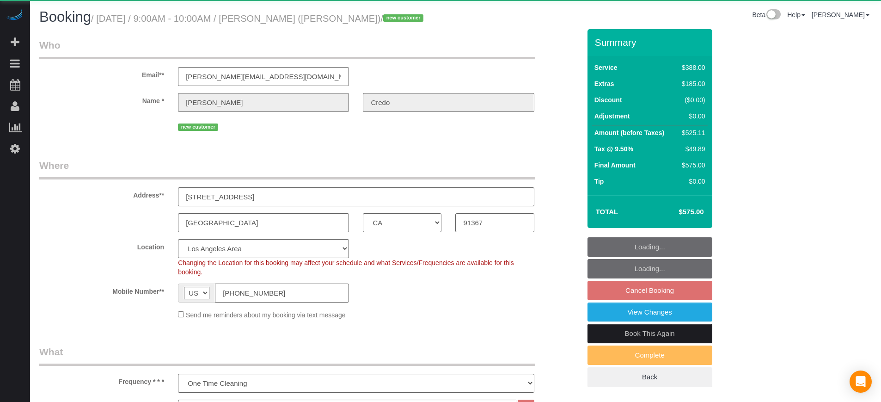
select select "CA"
select select "5"
select select "spot2"
select select "number:9"
select select "object:792"
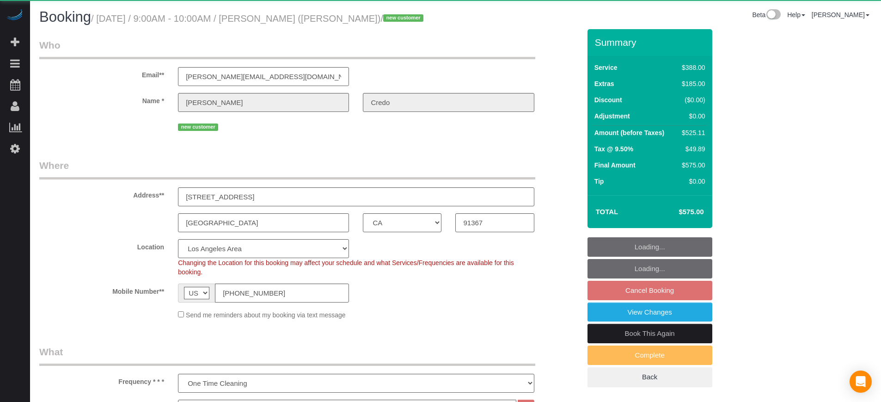
select select "spot52"
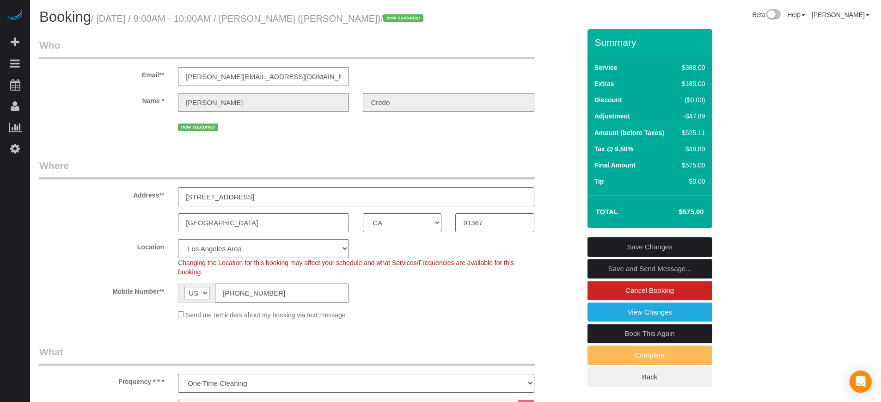
drag, startPoint x: 829, startPoint y: 189, endPoint x: 796, endPoint y: 156, distance: 47.4
